Goal: Transaction & Acquisition: Book appointment/travel/reservation

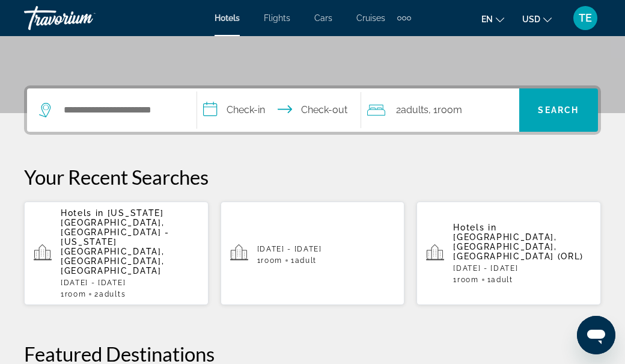
scroll to position [250, 0]
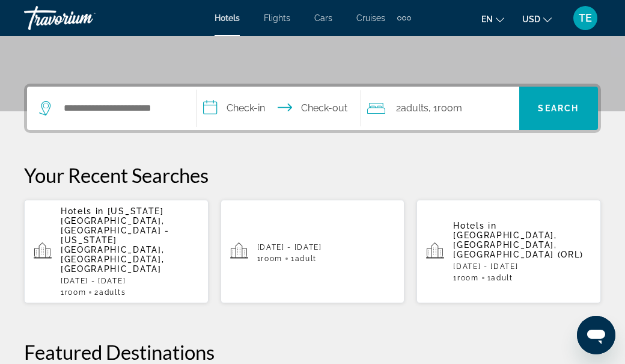
click at [402, 17] on div "Extra navigation items" at bounding box center [404, 18] width 4 height 4
click at [391, 35] on span "Activities" at bounding box center [384, 40] width 35 height 10
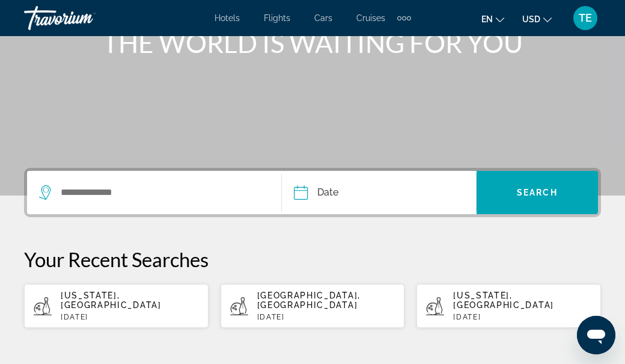
scroll to position [164, 0]
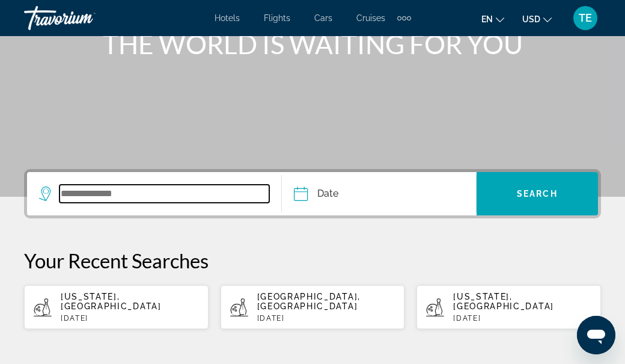
click at [177, 194] on input "Search widget" at bounding box center [165, 194] width 210 height 18
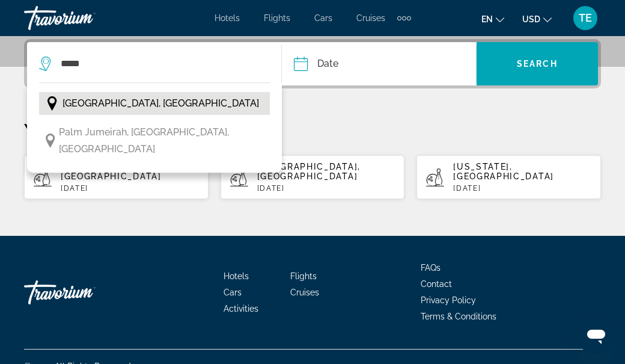
click at [156, 105] on span "[GEOGRAPHIC_DATA], [GEOGRAPHIC_DATA]" at bounding box center [161, 103] width 197 height 17
type input "**********"
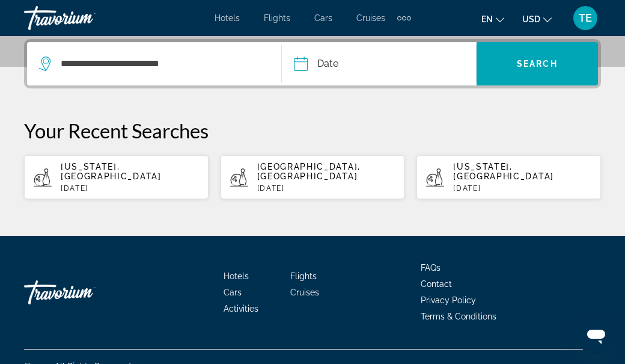
click at [327, 60] on input "Date" at bounding box center [339, 65] width 96 height 47
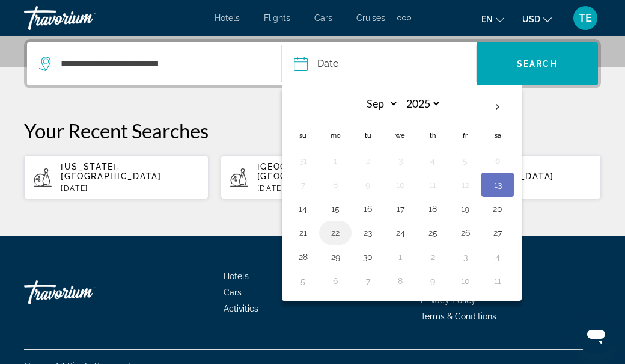
click at [334, 232] on button "22" at bounding box center [335, 232] width 19 height 17
type input "**********"
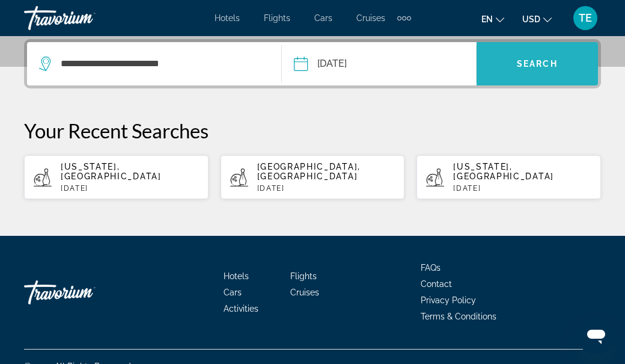
click at [532, 65] on span "Search" at bounding box center [537, 64] width 41 height 10
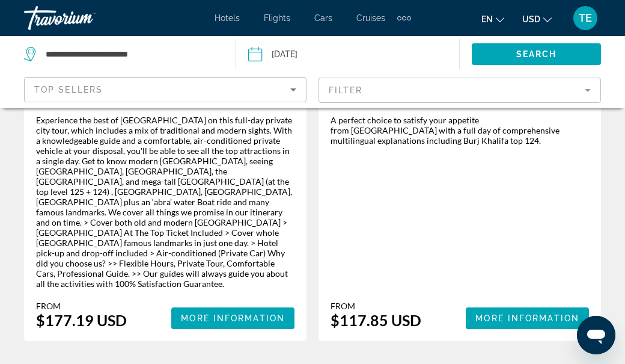
scroll to position [2984, 0]
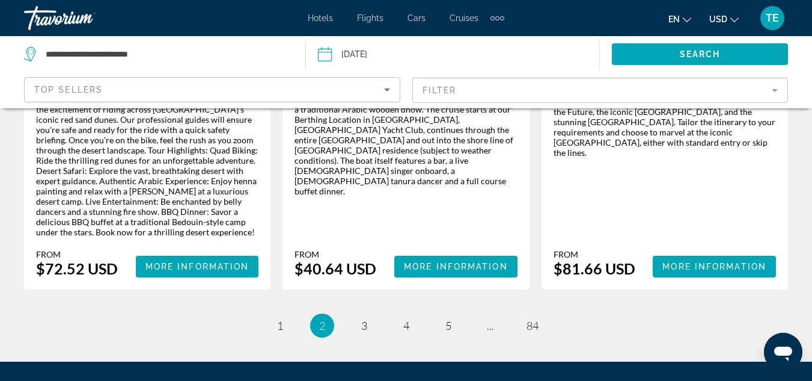
scroll to position [2074, 0]
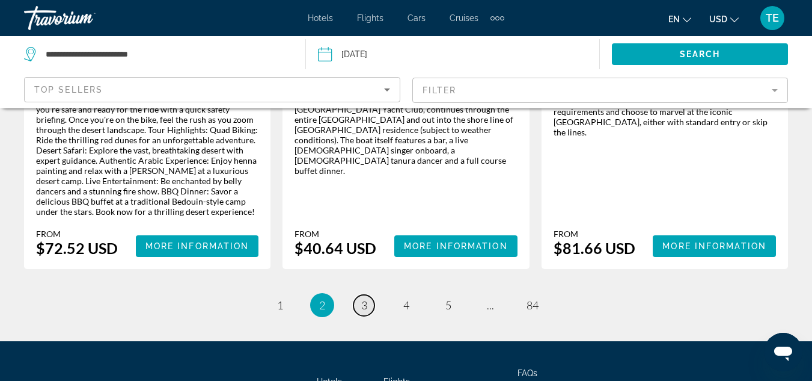
click at [364, 298] on span "3" at bounding box center [364, 304] width 6 height 13
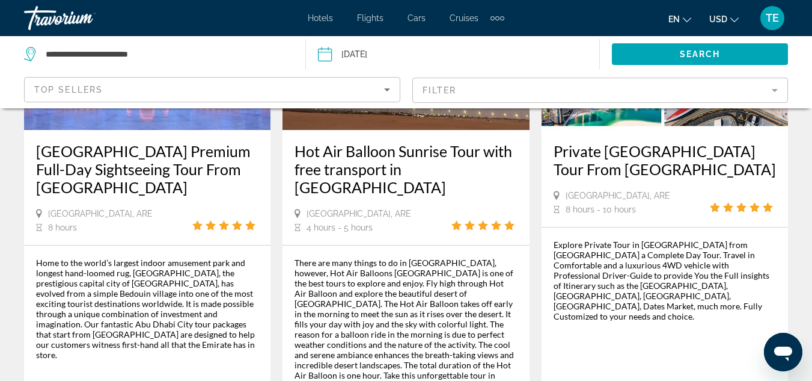
scroll to position [1947, 0]
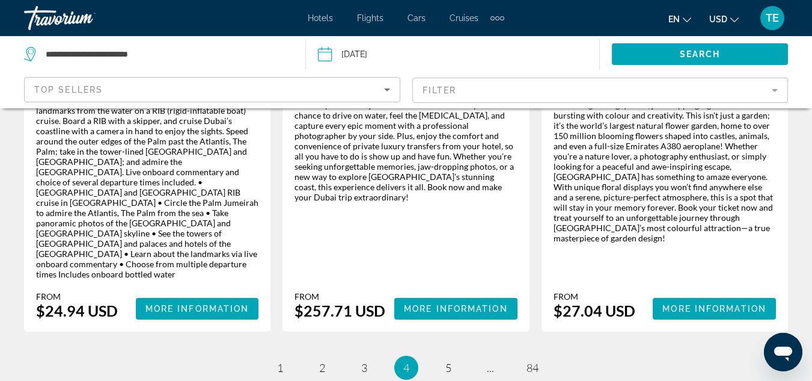
scroll to position [2181, 0]
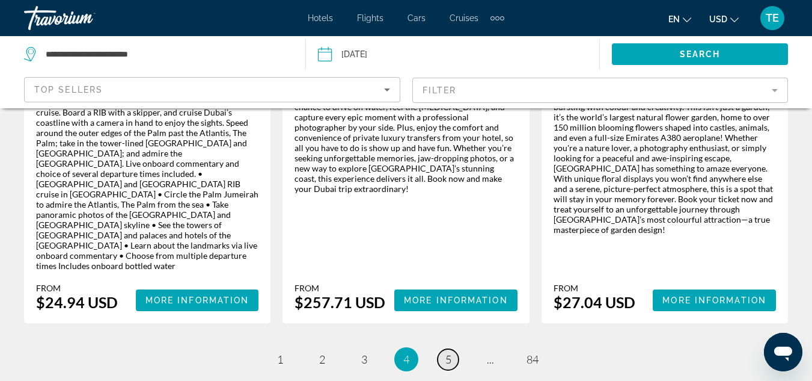
click at [447, 352] on span "5" at bounding box center [449, 358] width 6 height 13
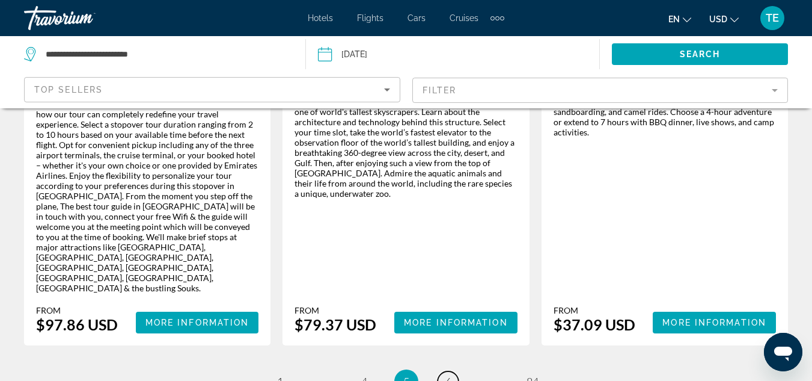
scroll to position [1982, 0]
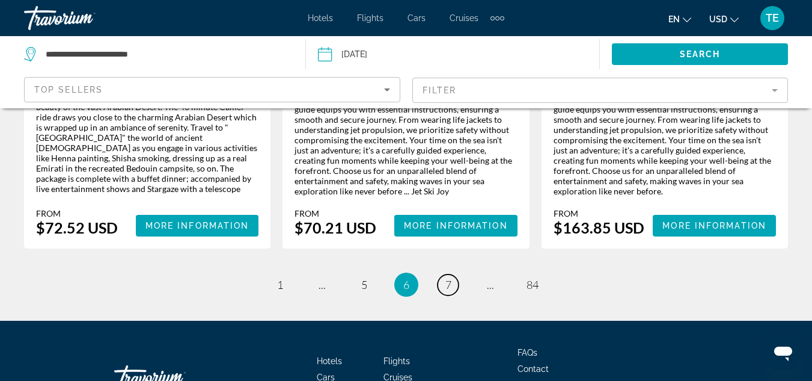
scroll to position [1961, 0]
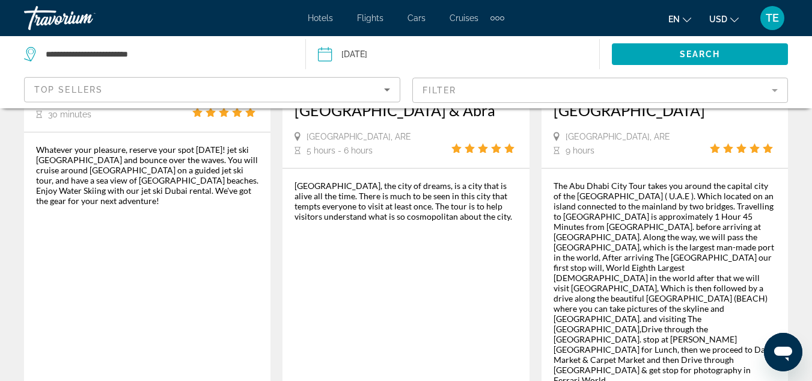
scroll to position [1945, 0]
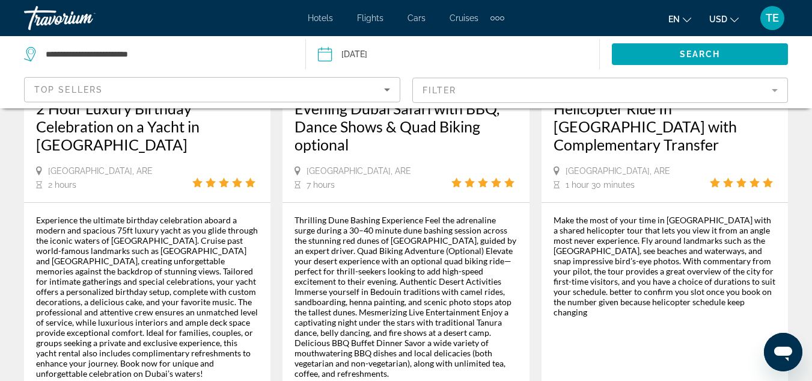
scroll to position [2051, 0]
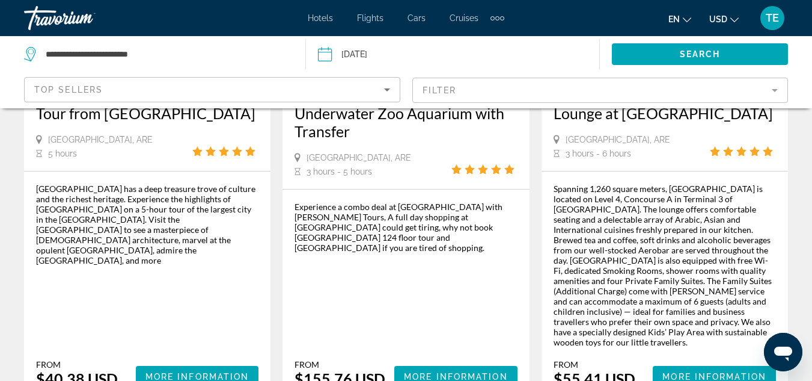
scroll to position [1992, 0]
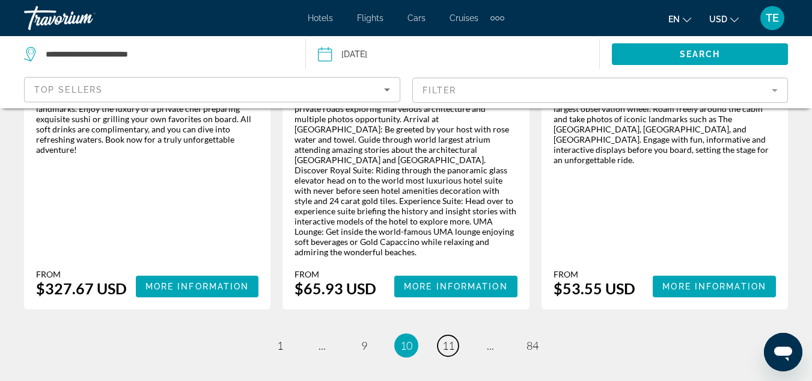
scroll to position [2132, 0]
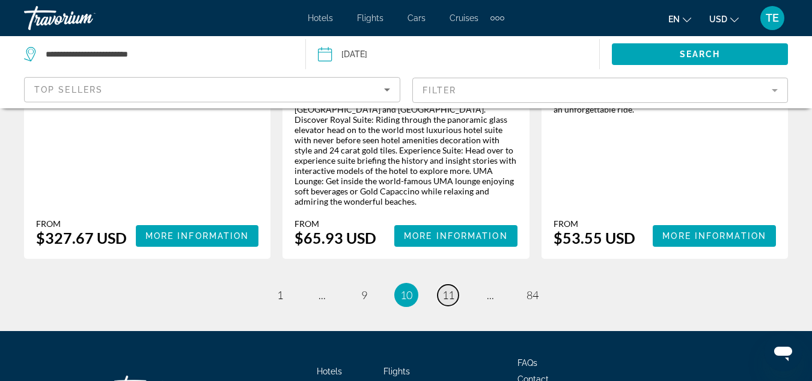
click at [452, 288] on span "11" at bounding box center [449, 294] width 12 height 13
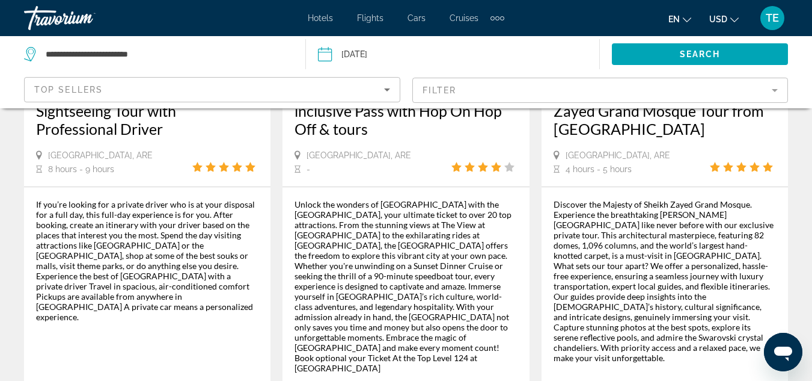
scroll to position [1931, 0]
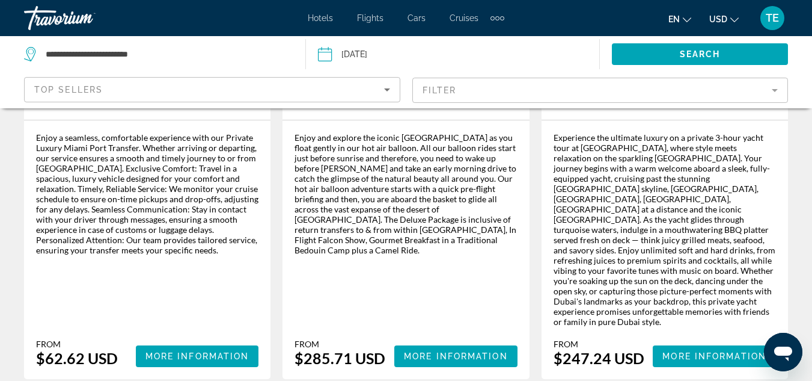
scroll to position [1999, 0]
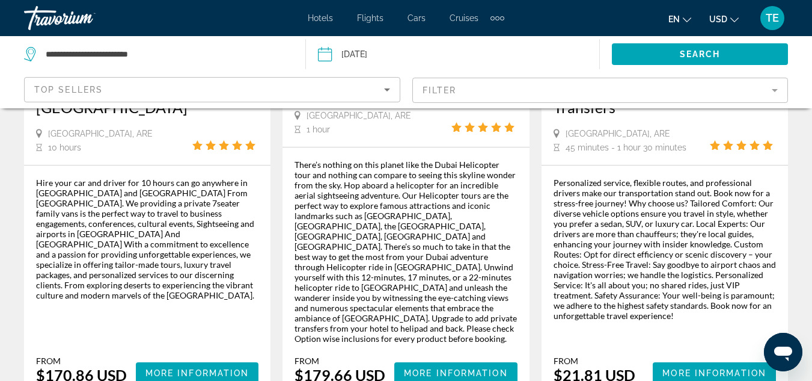
scroll to position [866, 0]
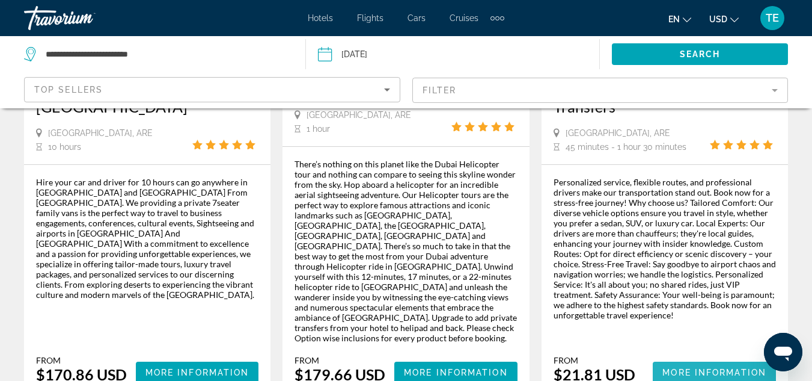
click at [634, 363] on span "More Information" at bounding box center [715, 372] width 104 height 10
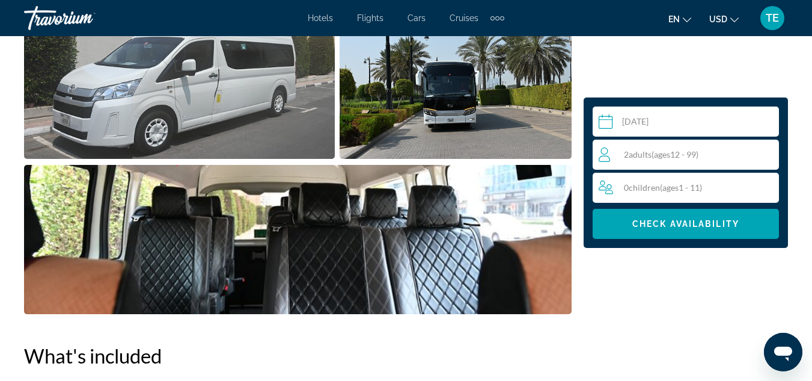
scroll to position [993, 0]
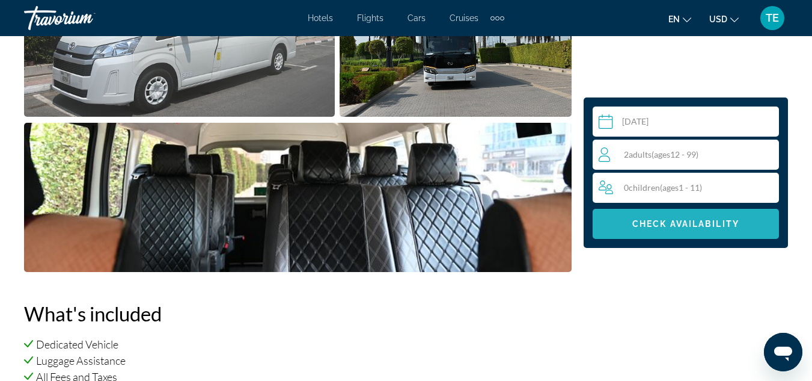
click at [634, 212] on span "Main content" at bounding box center [686, 223] width 186 height 29
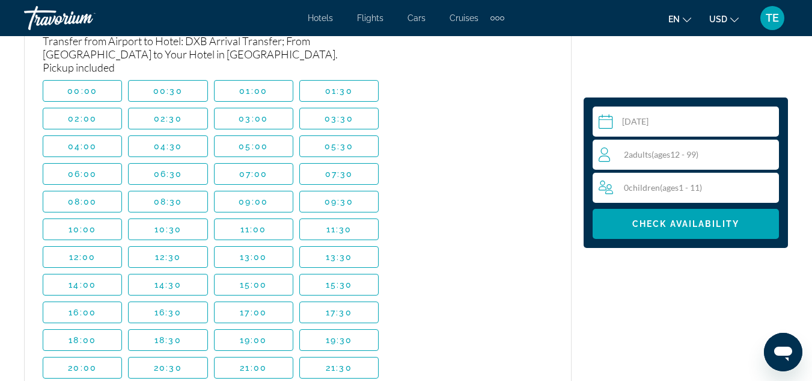
scroll to position [2363, 0]
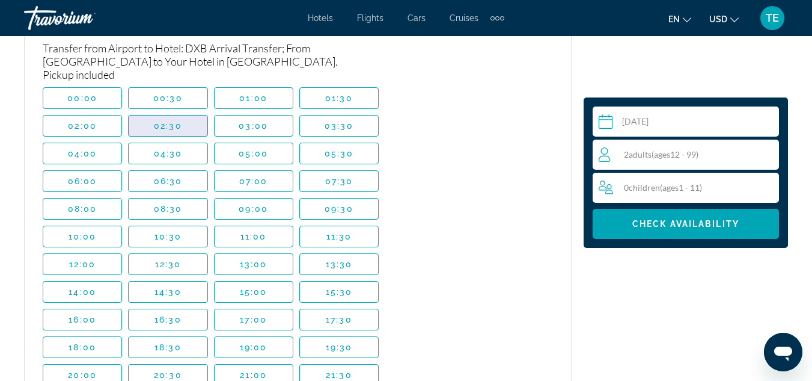
click at [180, 124] on span "02:30" at bounding box center [168, 126] width 28 height 10
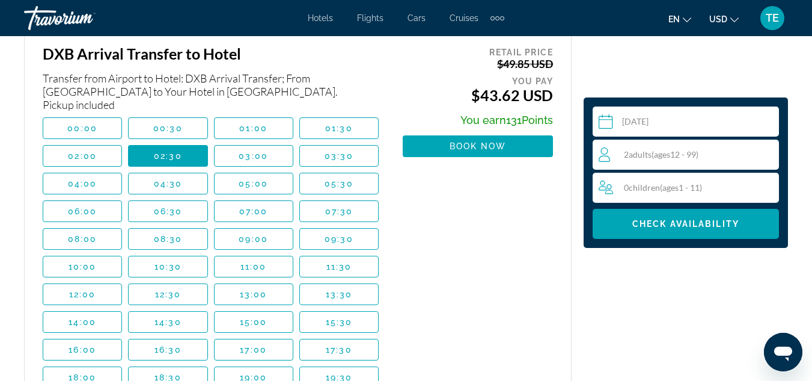
scroll to position [2340, 0]
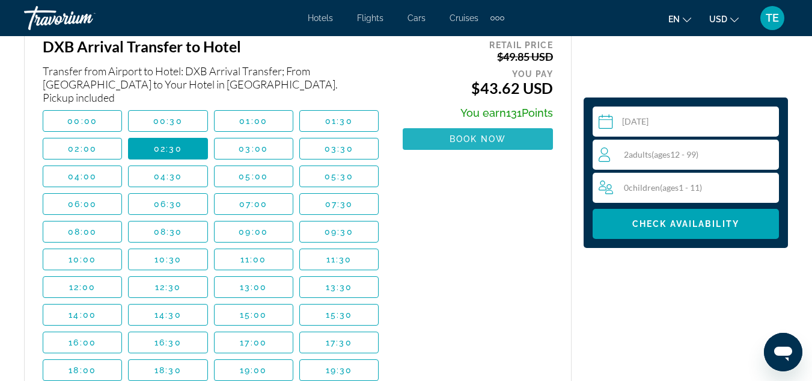
click at [477, 136] on span "Book now" at bounding box center [478, 139] width 57 height 10
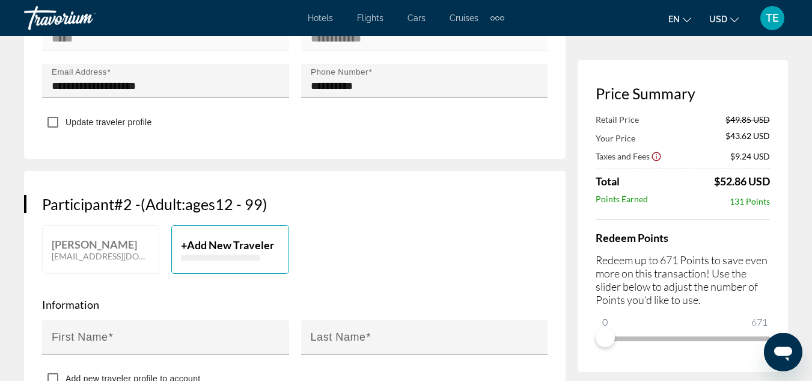
scroll to position [540, 0]
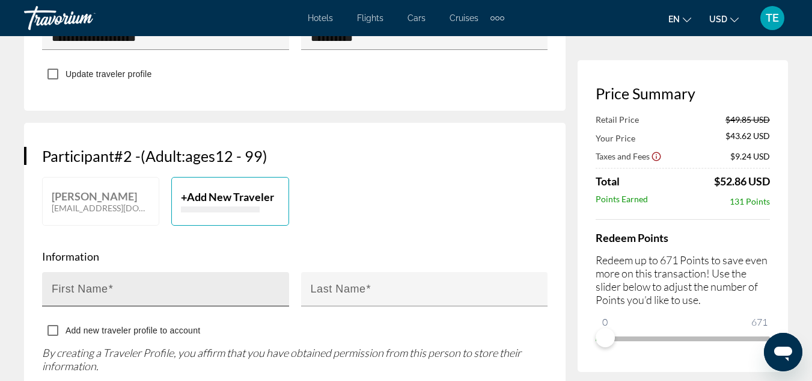
click at [102, 295] on mat-label "First Name" at bounding box center [80, 289] width 57 height 12
click at [102, 301] on input "First Name" at bounding box center [169, 294] width 235 height 14
type input "*****"
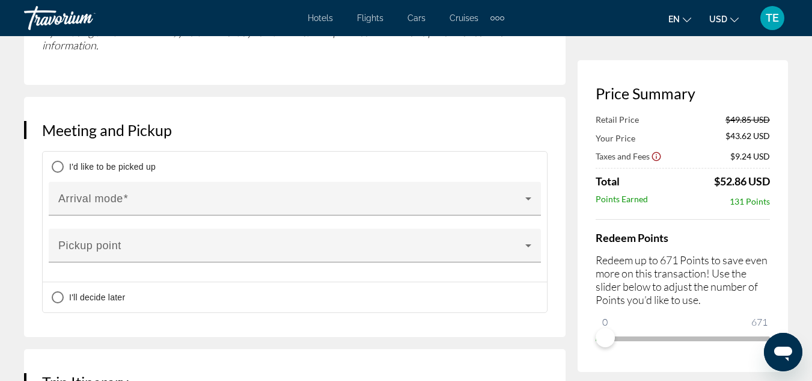
scroll to position [871, 0]
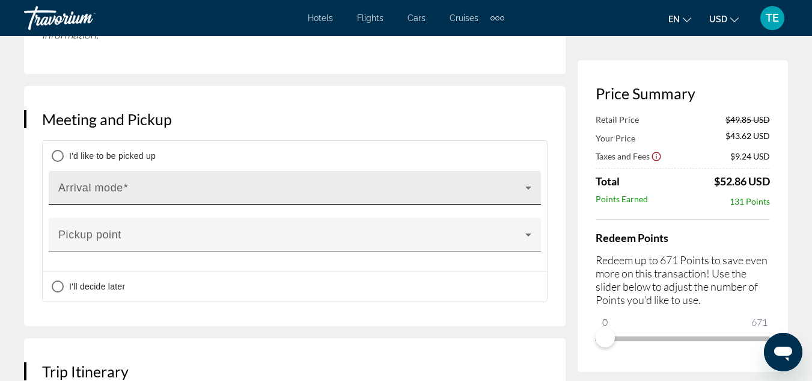
type input "*******"
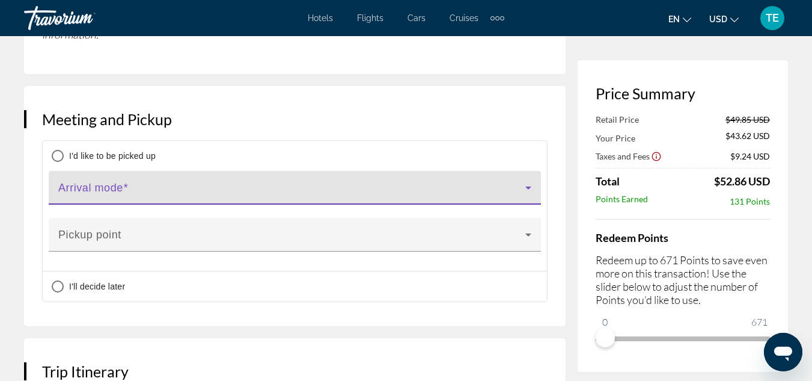
click at [535, 195] on icon "Main content" at bounding box center [528, 187] width 14 height 14
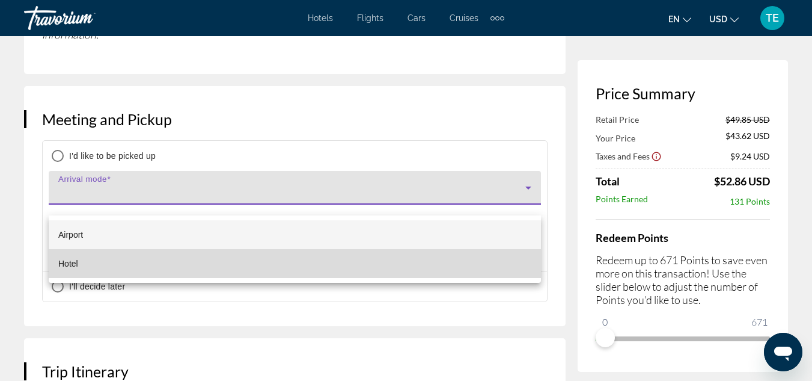
click at [72, 256] on span "Hotel" at bounding box center [68, 263] width 20 height 14
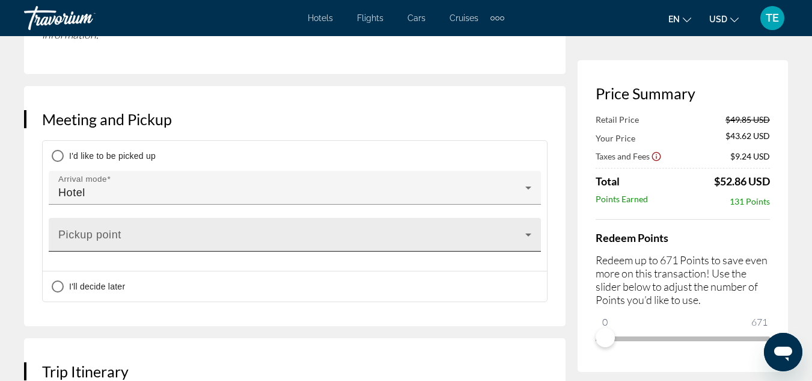
click at [92, 238] on div "Pickup point" at bounding box center [294, 235] width 473 height 34
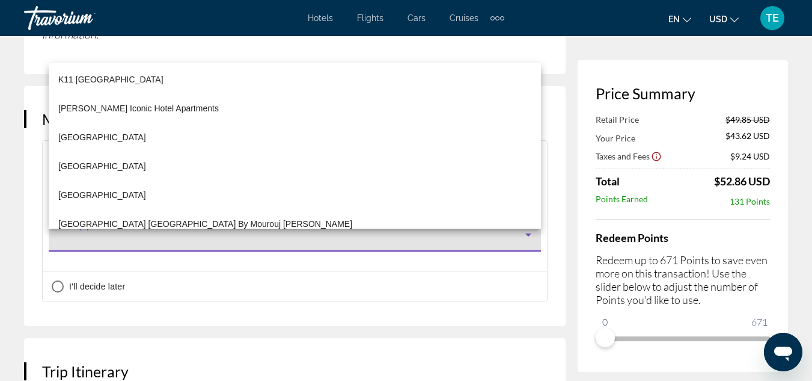
scroll to position [10918, 0]
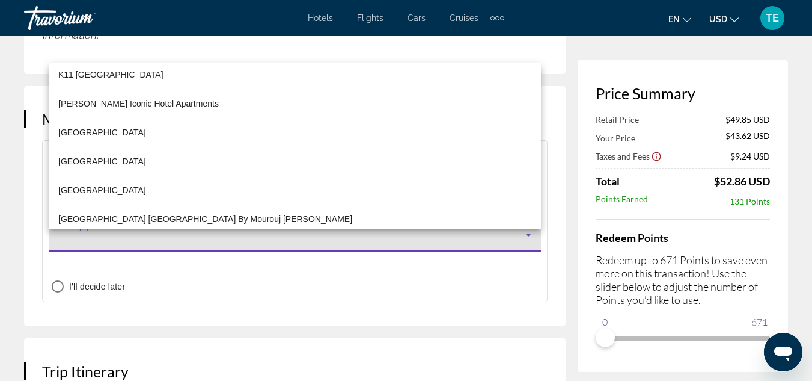
click at [110, 247] on div at bounding box center [406, 190] width 812 height 381
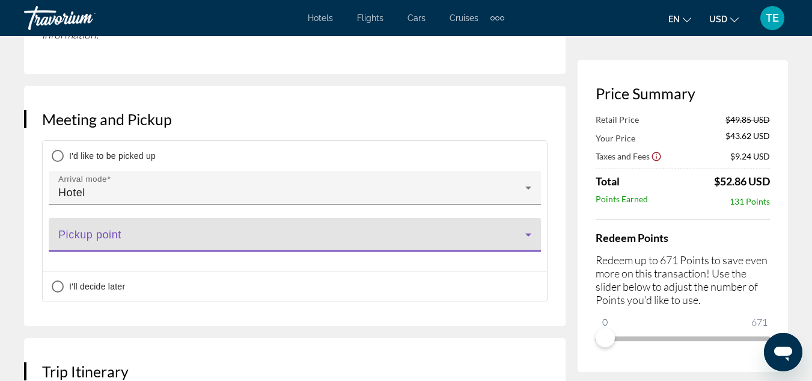
click at [110, 247] on span "Main content" at bounding box center [291, 239] width 467 height 14
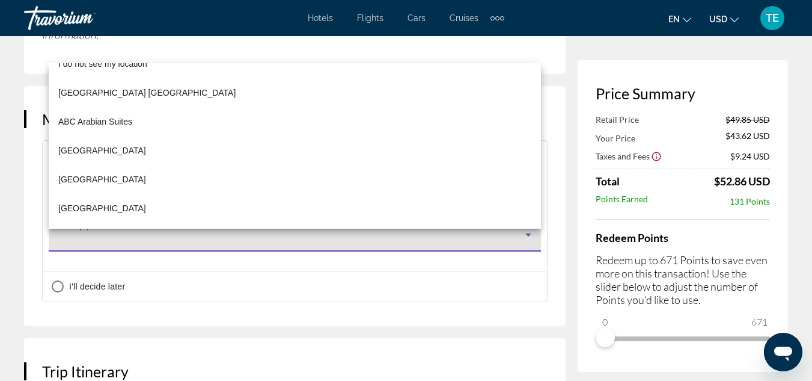
scroll to position [0, 0]
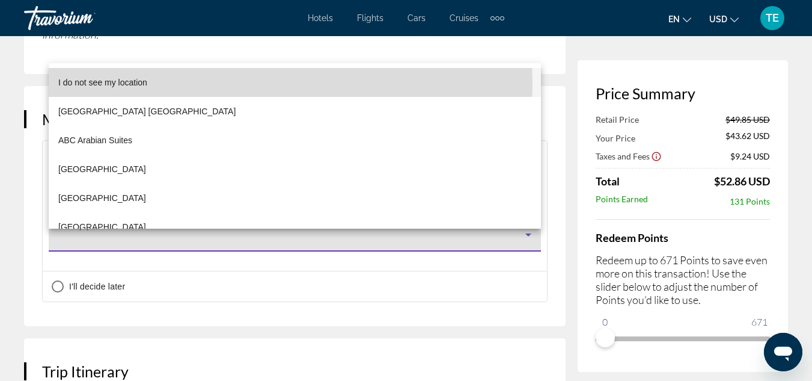
click at [141, 85] on span "I do not see my location" at bounding box center [102, 82] width 89 height 14
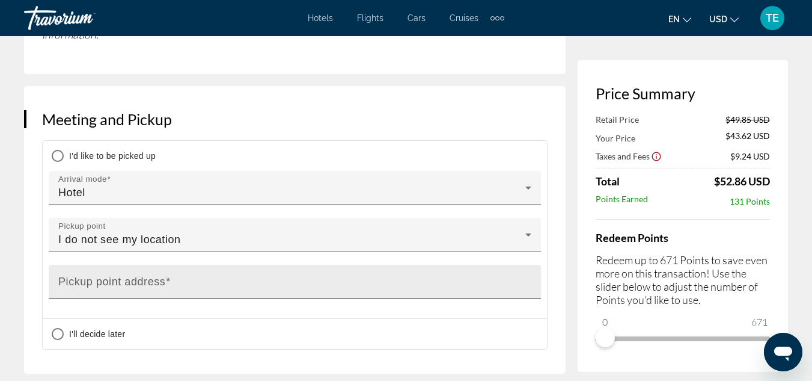
click at [124, 287] on mat-label "Pickup point address" at bounding box center [111, 281] width 107 height 12
click at [124, 294] on input "Pickup point address" at bounding box center [298, 287] width 480 height 14
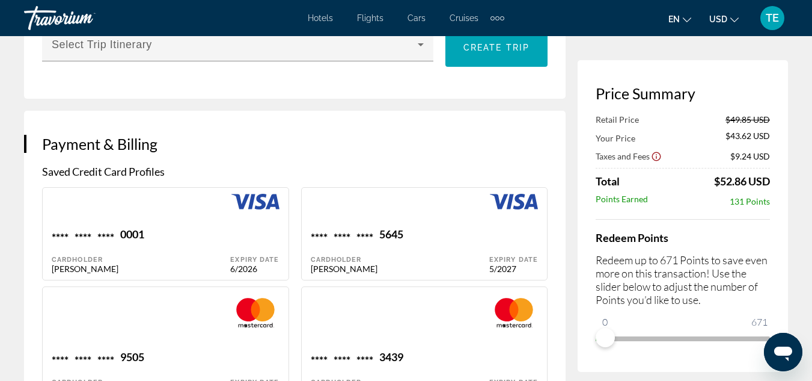
scroll to position [1278, 0]
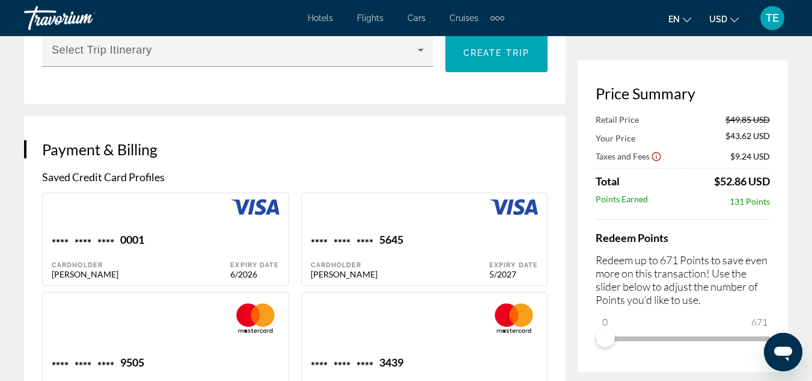
type input "**********"
click at [406, 247] on div "**** **** **** 5645" at bounding box center [400, 241] width 179 height 16
type input "*****"
type input "**********"
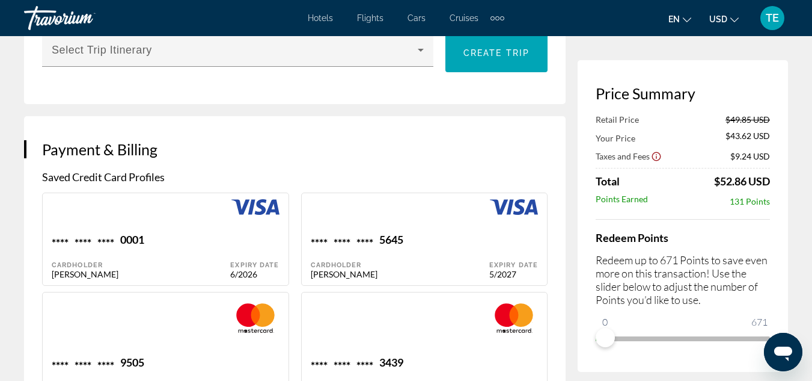
type input "**********"
type input "*****"
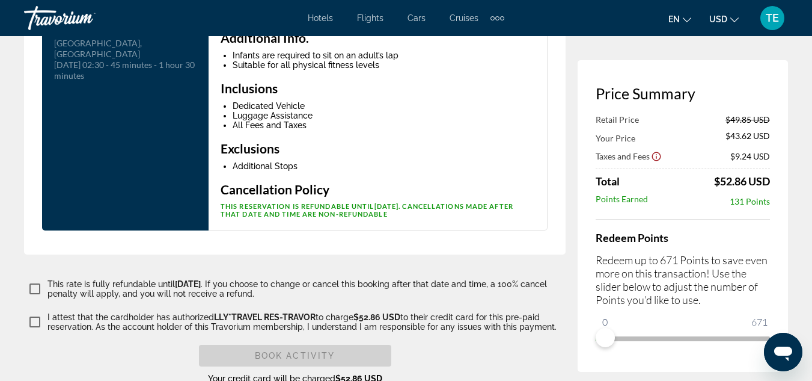
scroll to position [2646, 0]
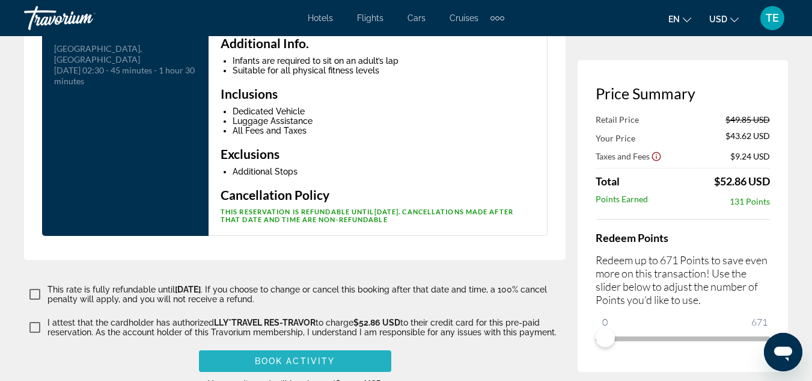
click at [292, 363] on span "Book Activity" at bounding box center [295, 361] width 80 height 10
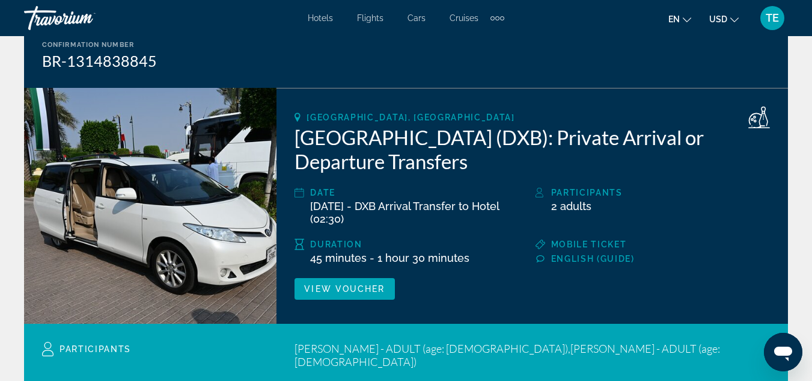
scroll to position [72, 0]
